Goal: Information Seeking & Learning: Learn about a topic

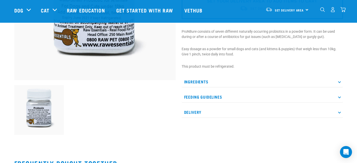
scroll to position [123, 0]
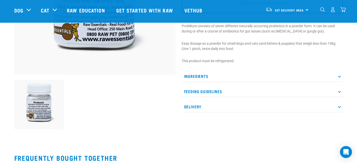
click at [207, 81] on p "Ingredients" at bounding box center [261, 76] width 161 height 11
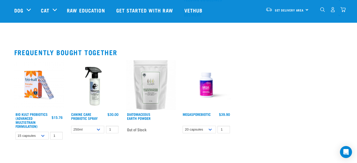
scroll to position [310, 0]
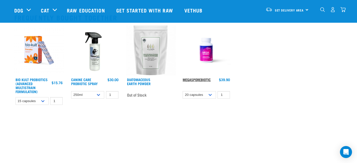
click at [202, 79] on link "MegaSporeBiotic" at bounding box center [196, 80] width 28 height 2
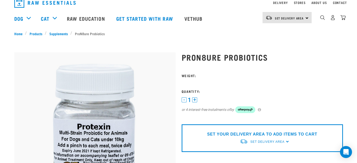
scroll to position [0, 0]
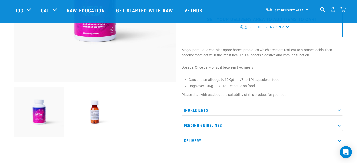
scroll to position [112, 0]
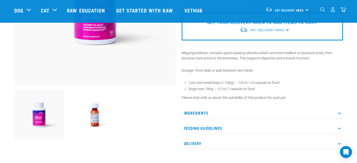
click at [214, 112] on p "Ingredients" at bounding box center [261, 113] width 161 height 11
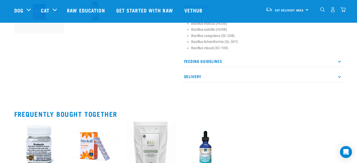
scroll to position [241, 0]
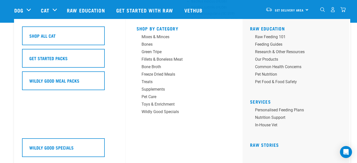
click at [54, 9] on div "Cat" at bounding box center [51, 10] width 21 height 20
click at [156, 88] on div "Supplements" at bounding box center [180, 90] width 78 height 6
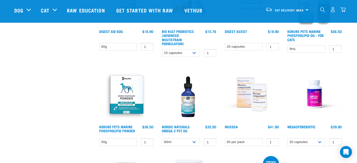
scroll to position [195, 0]
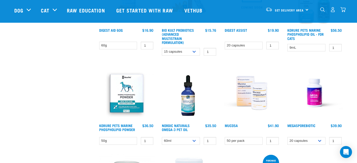
click at [189, 95] on img at bounding box center [188, 93] width 57 height 57
click at [309, 96] on img at bounding box center [314, 93] width 57 height 57
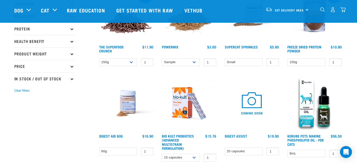
scroll to position [123, 0]
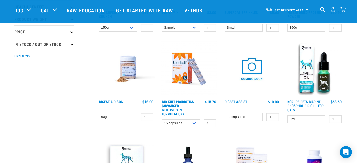
click at [197, 76] on img at bounding box center [188, 69] width 57 height 57
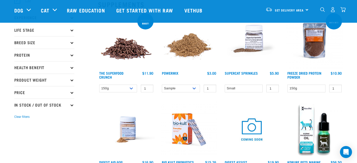
scroll to position [63, 0]
click at [249, 43] on img at bounding box center [251, 40] width 57 height 57
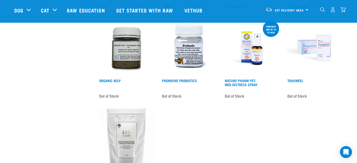
scroll to position [353, 0]
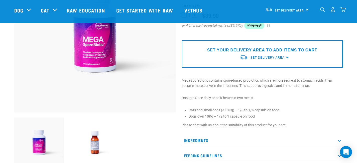
scroll to position [127, 0]
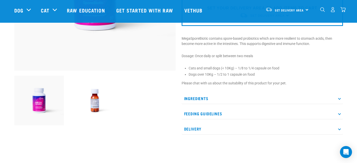
click at [211, 95] on p "Ingredients" at bounding box center [261, 98] width 161 height 11
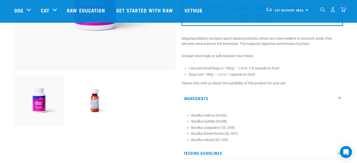
click at [211, 95] on p "Ingredients" at bounding box center [261, 98] width 161 height 11
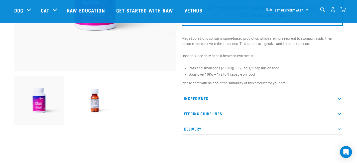
click at [208, 115] on p "Feeding Guidelines" at bounding box center [261, 113] width 161 height 11
click at [91, 99] on img at bounding box center [95, 101] width 50 height 50
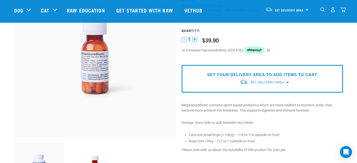
scroll to position [29, 0]
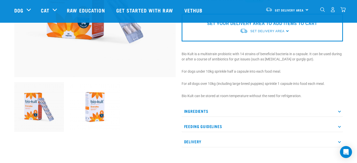
scroll to position [129, 0]
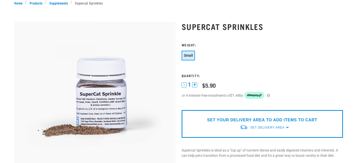
scroll to position [93, 0]
